Goal: Check status: Check status

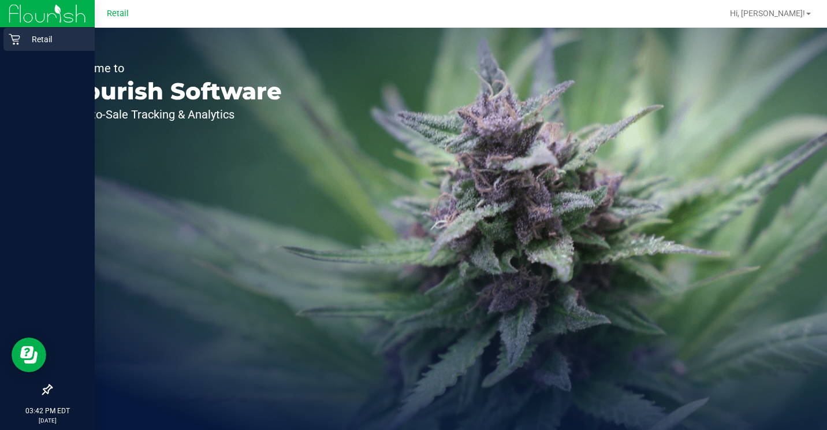
click at [21, 35] on p "Retail" at bounding box center [54, 39] width 69 height 14
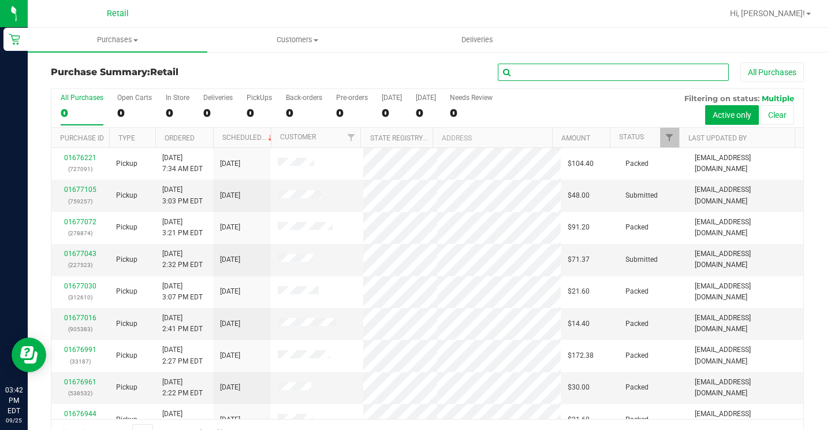
click at [620, 74] on input "text" at bounding box center [613, 72] width 231 height 17
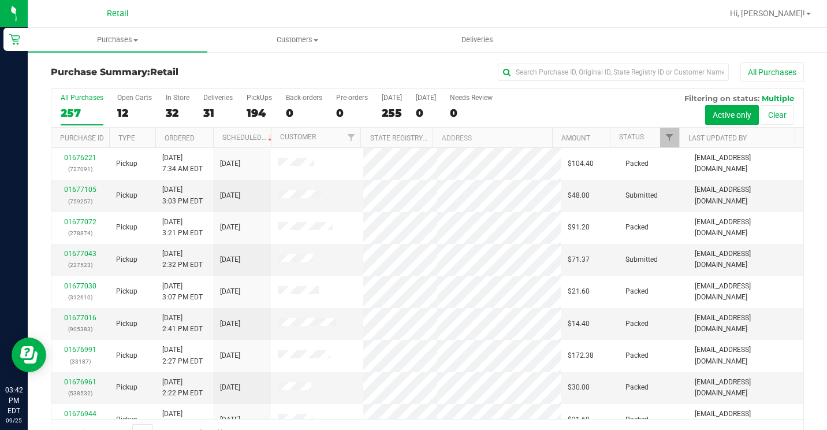
click at [456, 28] on link "Deliveries" at bounding box center [477, 40] width 180 height 24
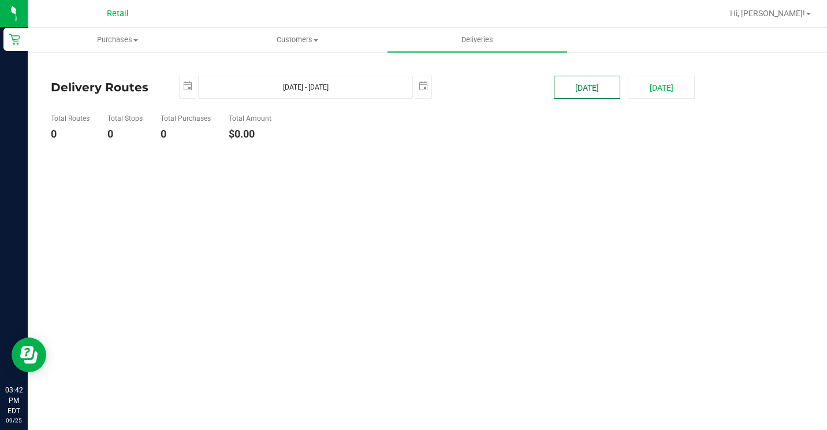
click at [585, 88] on button "[DATE]" at bounding box center [587, 87] width 67 height 23
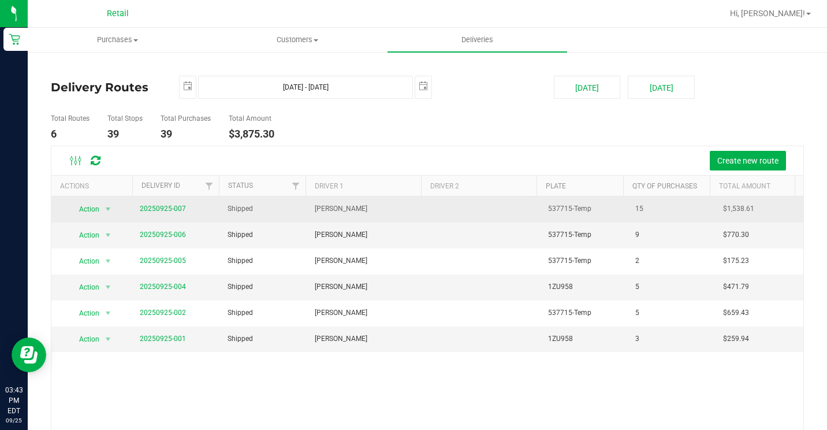
click at [150, 218] on td "20250925-007" at bounding box center [176, 209] width 87 height 26
click at [152, 210] on link "20250925-007" at bounding box center [163, 208] width 46 height 8
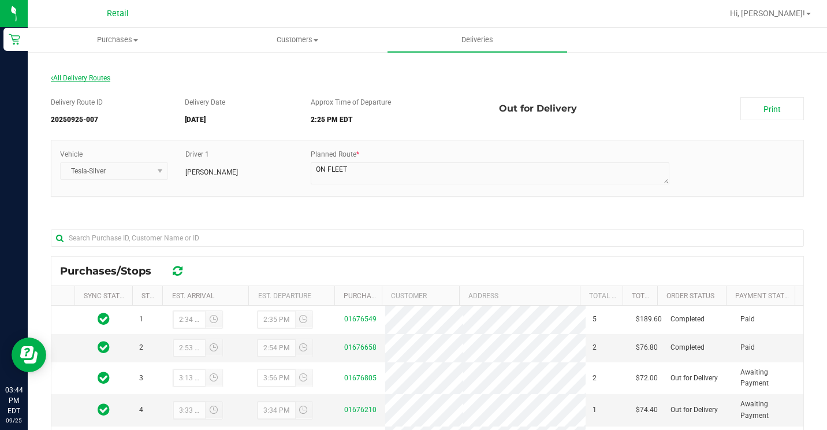
click at [80, 76] on span "All Delivery Routes" at bounding box center [80, 78] width 59 height 8
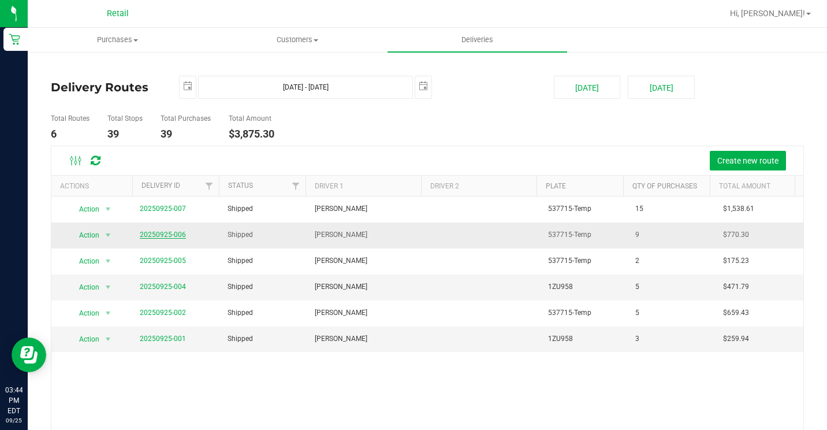
click at [159, 233] on link "20250925-006" at bounding box center [163, 234] width 46 height 8
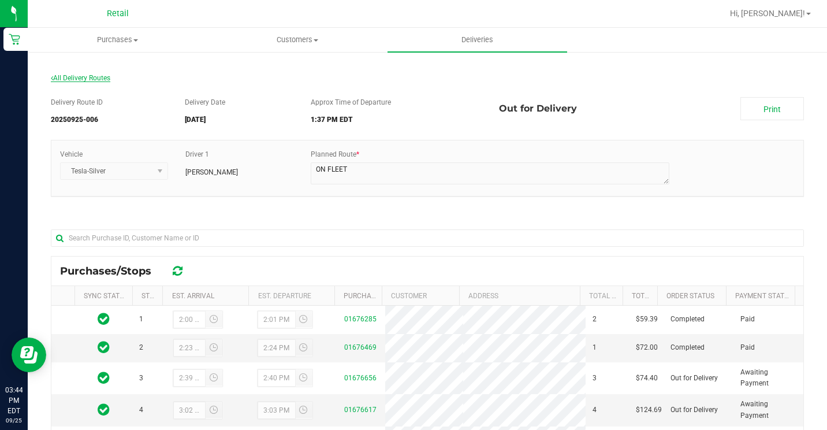
click at [79, 77] on span "All Delivery Routes" at bounding box center [80, 78] width 59 height 8
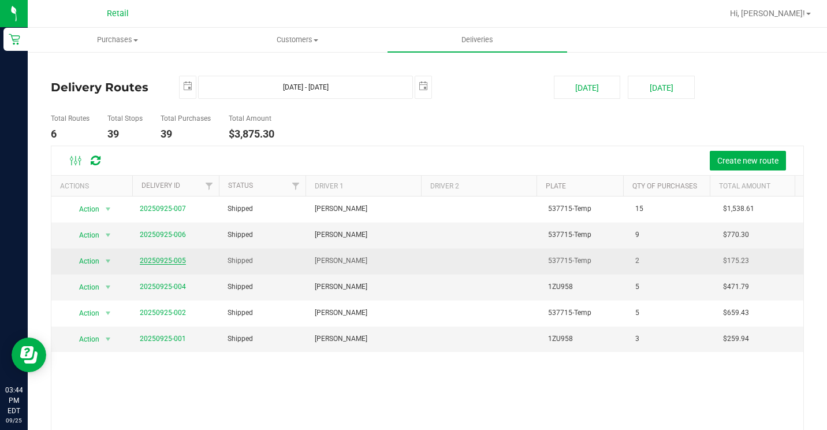
click at [169, 259] on link "20250925-005" at bounding box center [163, 260] width 46 height 8
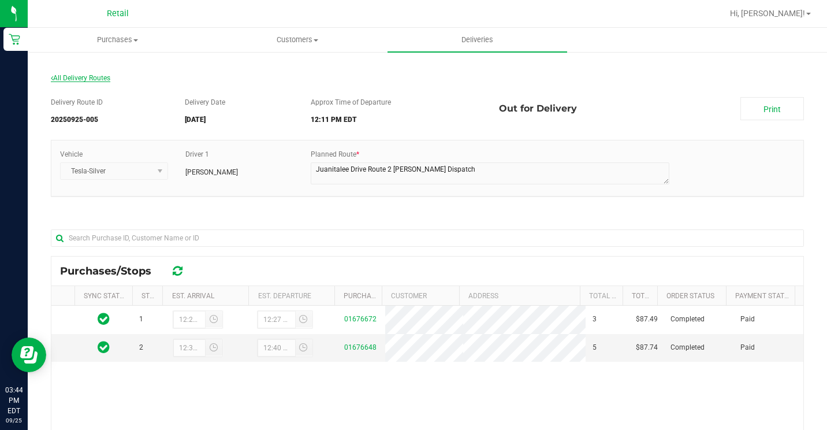
click at [101, 79] on span "All Delivery Routes" at bounding box center [80, 78] width 59 height 8
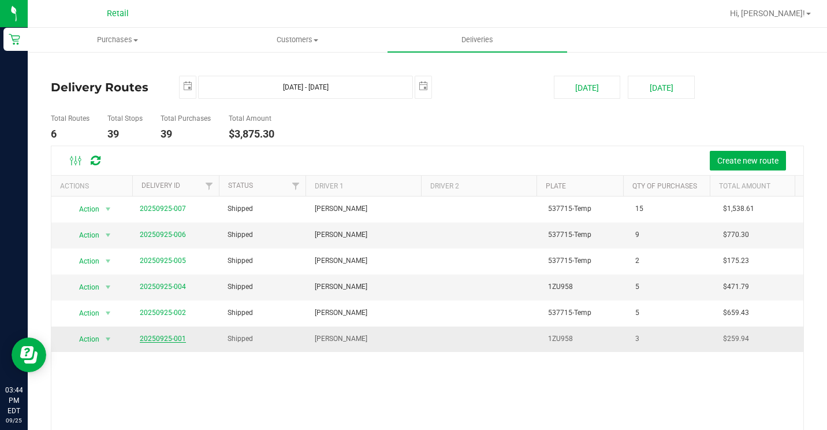
click at [165, 338] on link "20250925-001" at bounding box center [163, 338] width 46 height 8
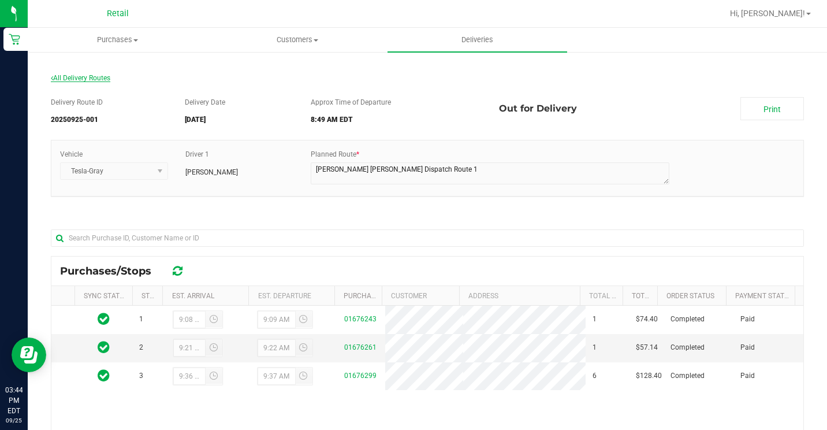
click at [95, 76] on span "All Delivery Routes" at bounding box center [80, 78] width 59 height 8
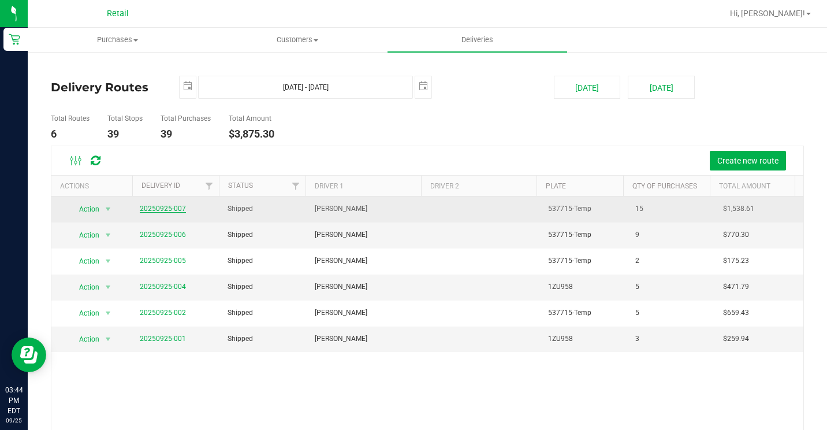
click at [167, 211] on link "20250925-007" at bounding box center [163, 208] width 46 height 8
